Goal: Find specific page/section: Find specific page/section

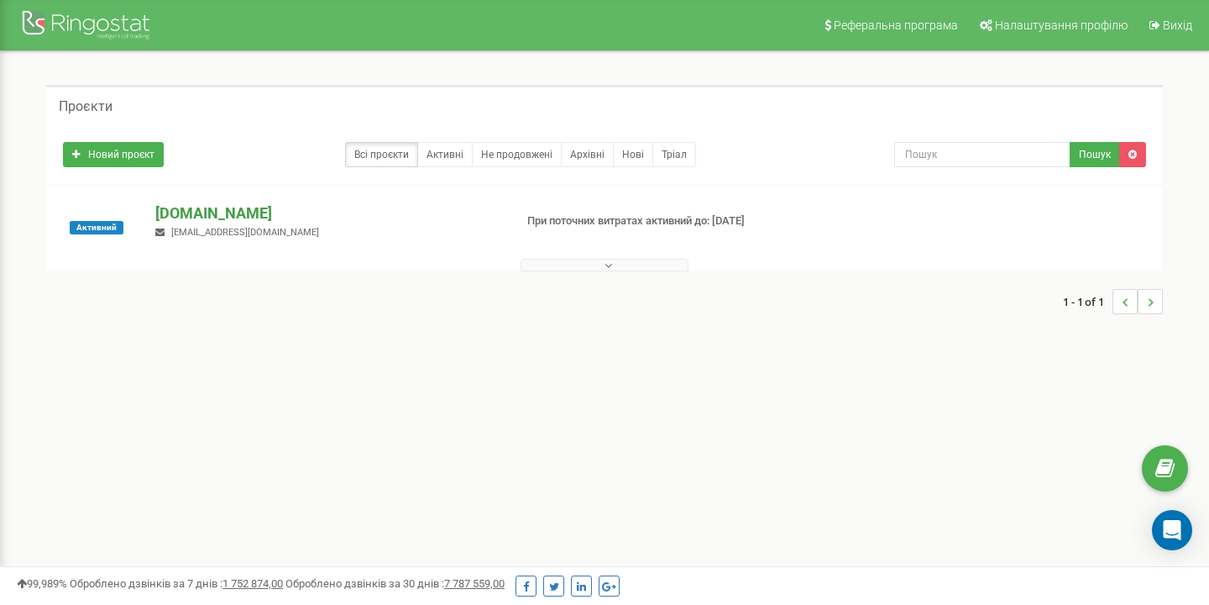
click at [176, 209] on p "[DOMAIN_NAME]" at bounding box center [327, 213] width 344 height 22
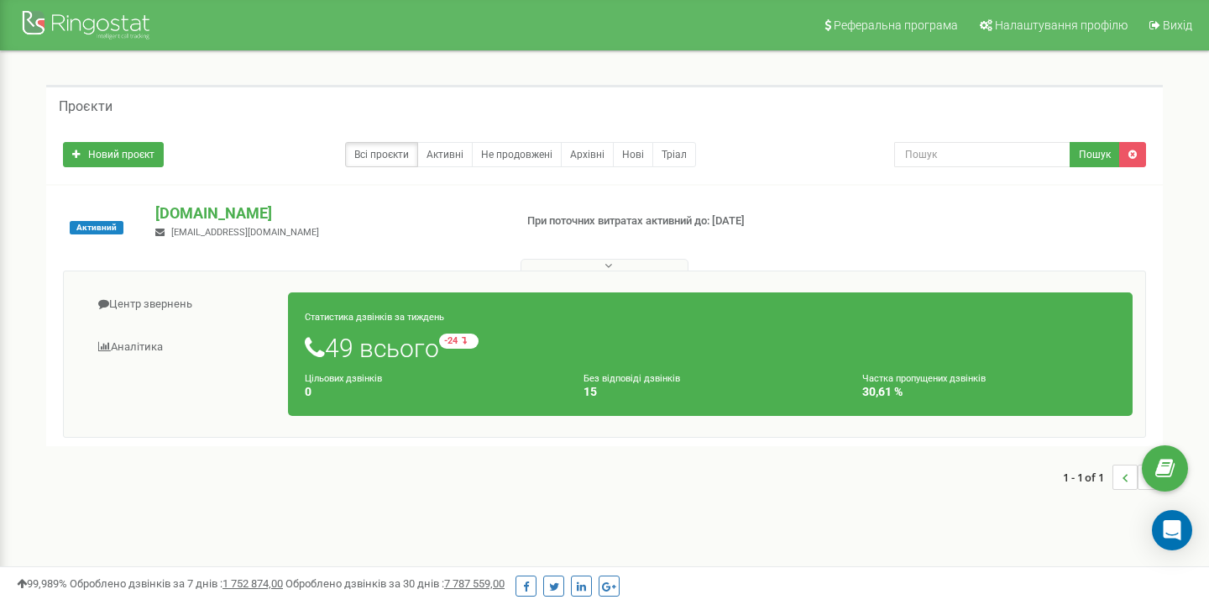
click at [230, 469] on div "1 - 1 of 1" at bounding box center [604, 477] width 1117 height 59
click at [443, 144] on link "Активні" at bounding box center [444, 154] width 55 height 25
click at [391, 154] on link "Всі проєкти" at bounding box center [381, 154] width 73 height 25
click at [349, 229] on div "[DOMAIN_NAME] [EMAIL_ADDRESS][DOMAIN_NAME]" at bounding box center [328, 220] width 370 height 37
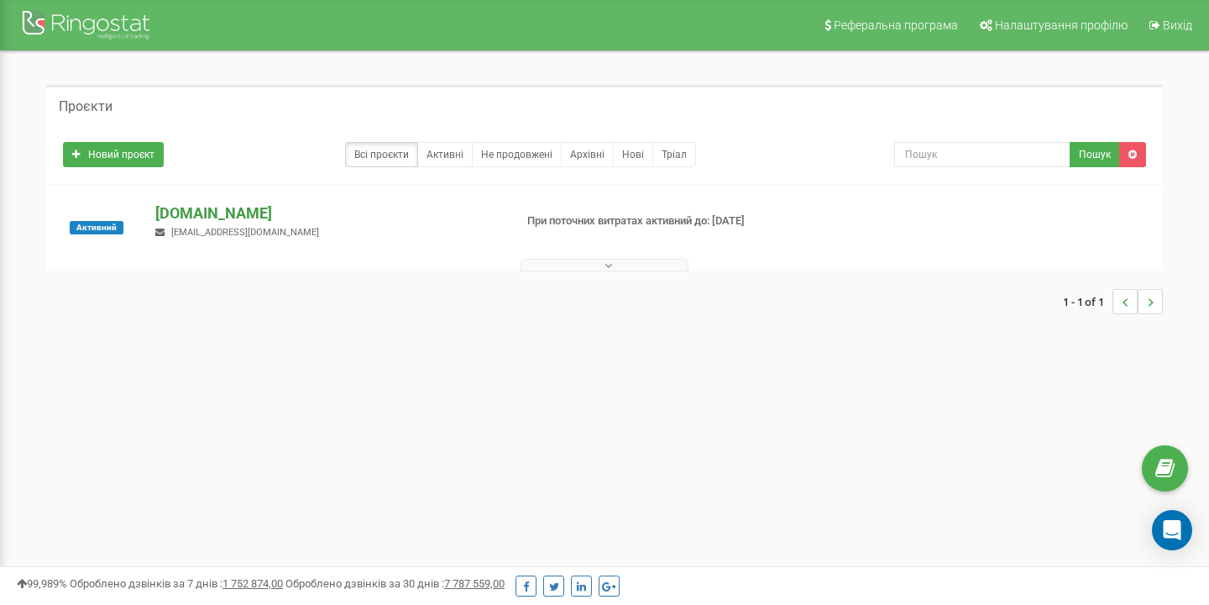
click at [194, 220] on p "[DOMAIN_NAME]" at bounding box center [327, 213] width 344 height 22
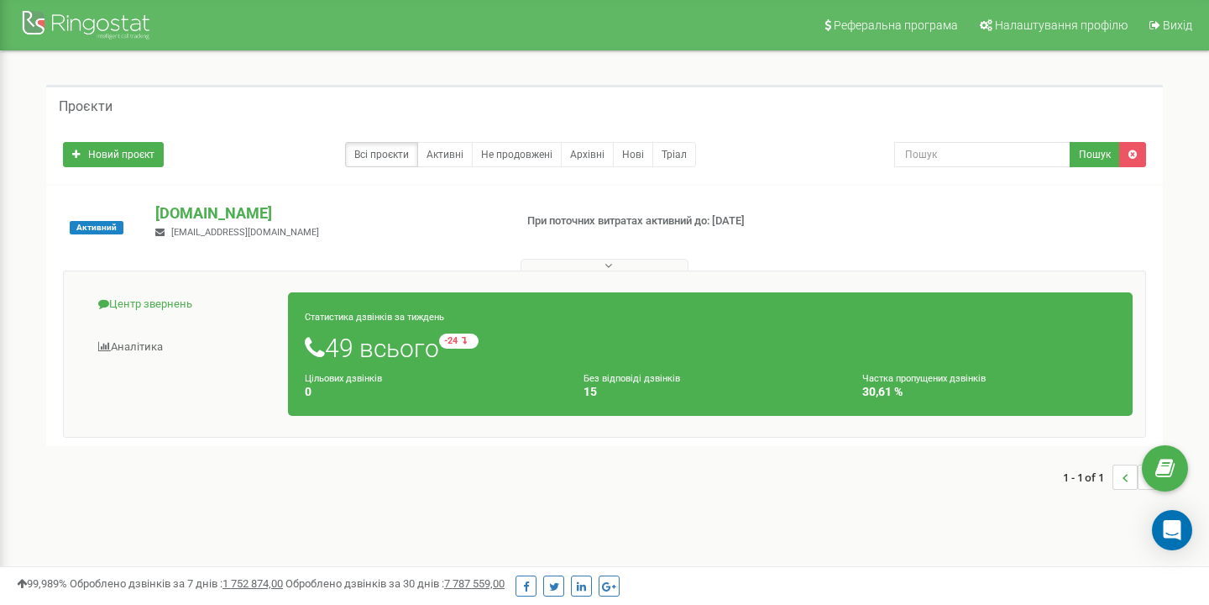
click at [150, 314] on link "Центр звернень" at bounding box center [182, 304] width 212 height 41
